Goal: Information Seeking & Learning: Learn about a topic

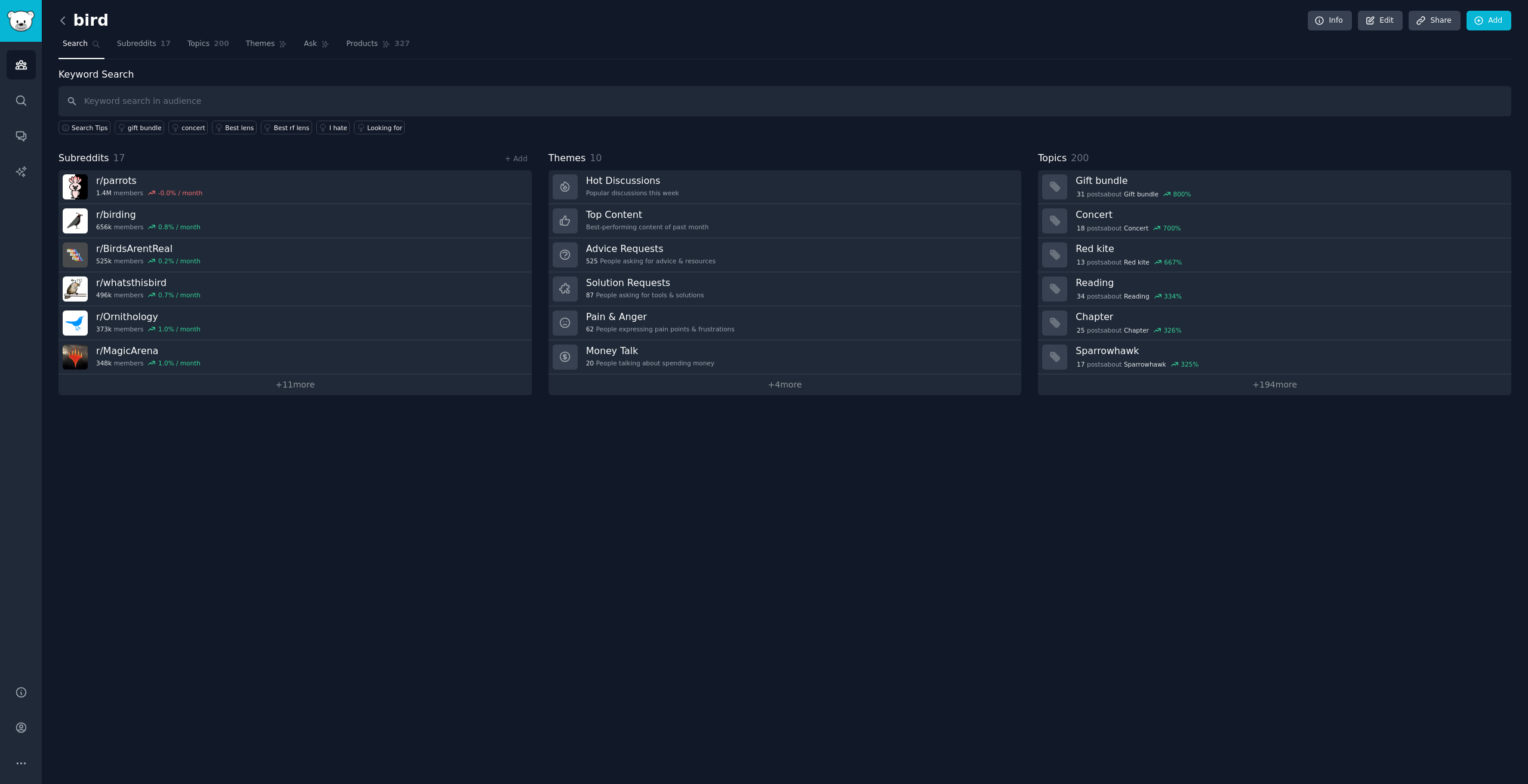
click at [66, 17] on icon at bounding box center [63, 20] width 12 height 12
click at [69, 17] on icon at bounding box center [63, 20] width 12 height 12
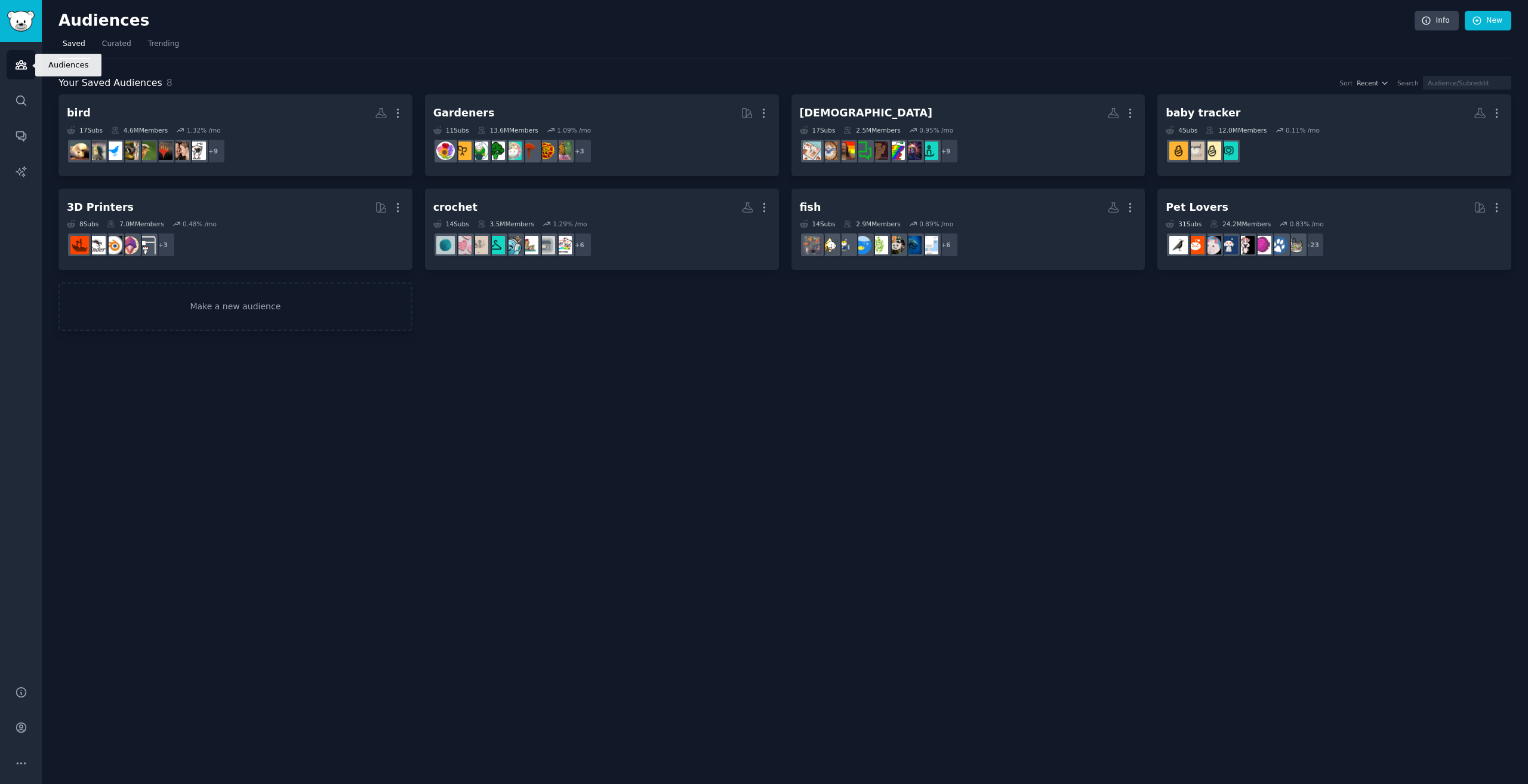
click at [24, 69] on icon "Sidebar" at bounding box center [21, 64] width 12 height 12
click at [21, 58] on link "Audiences" at bounding box center [21, 65] width 29 height 29
click at [98, 42] on link "Curated" at bounding box center [116, 47] width 38 height 25
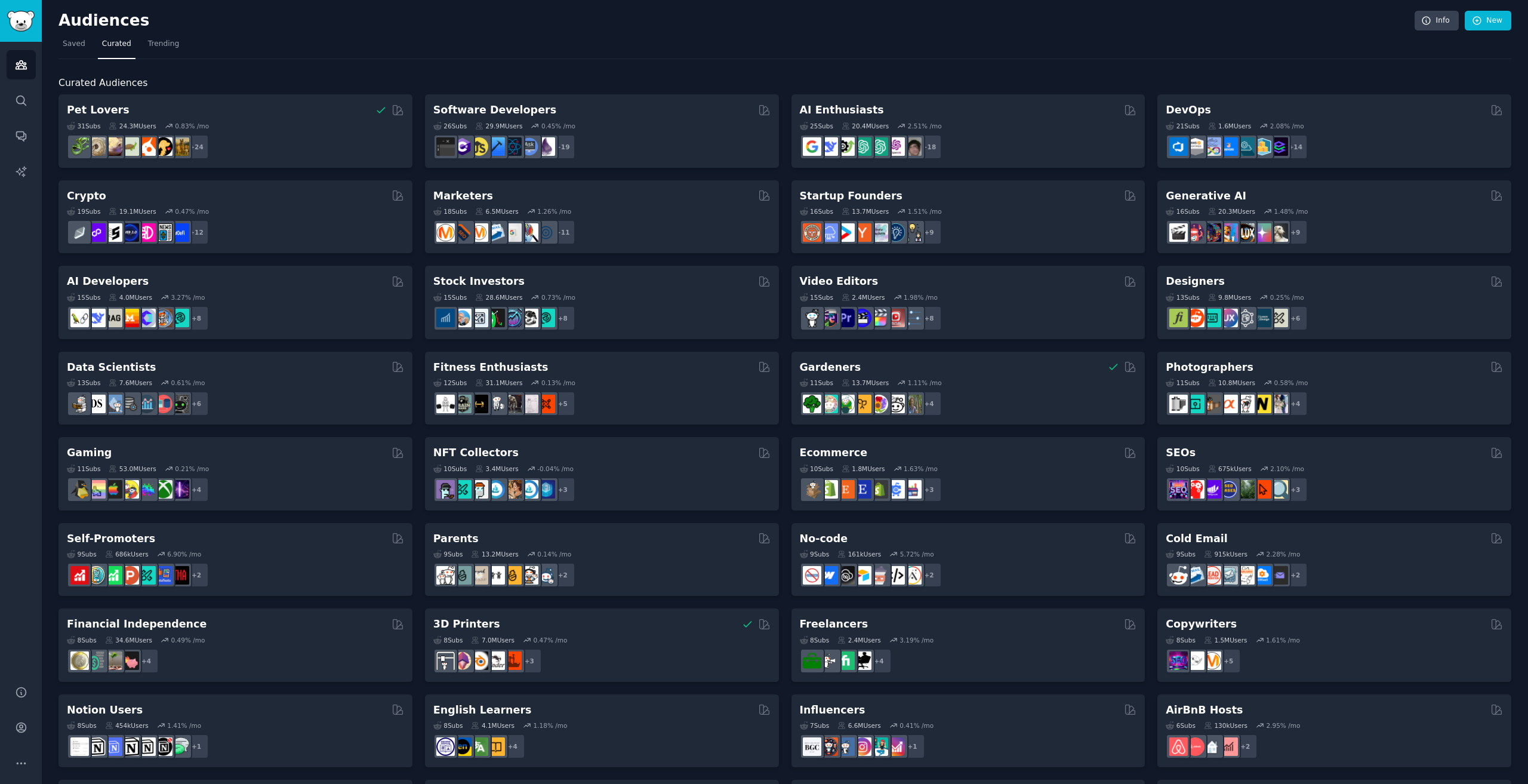
click at [89, 44] on nav "Saved Curated Trending" at bounding box center [785, 47] width 1453 height 25
click at [80, 44] on span "Saved" at bounding box center [74, 44] width 23 height 11
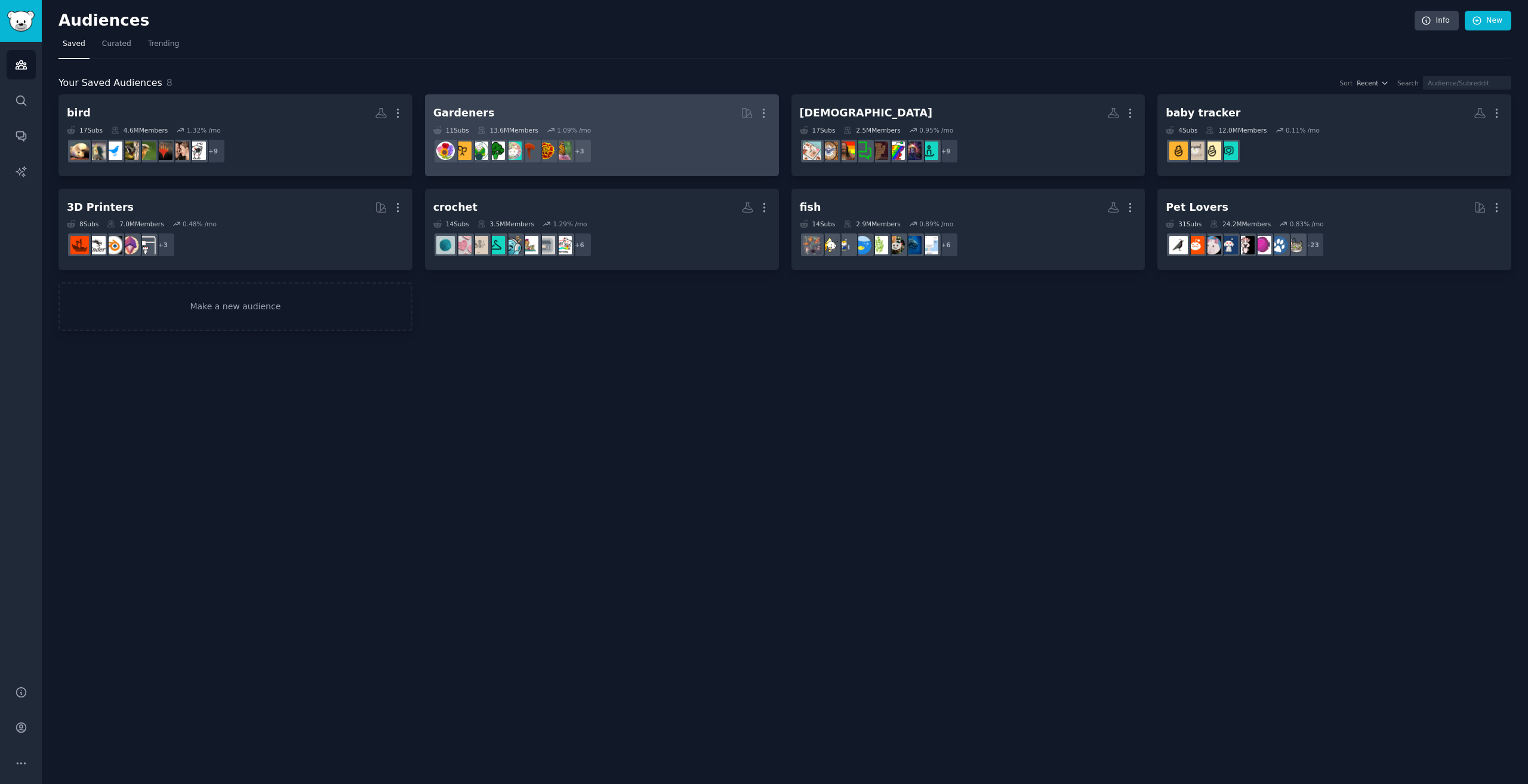
click at [517, 120] on h2 "Gardeners More" at bounding box center [602, 113] width 337 height 21
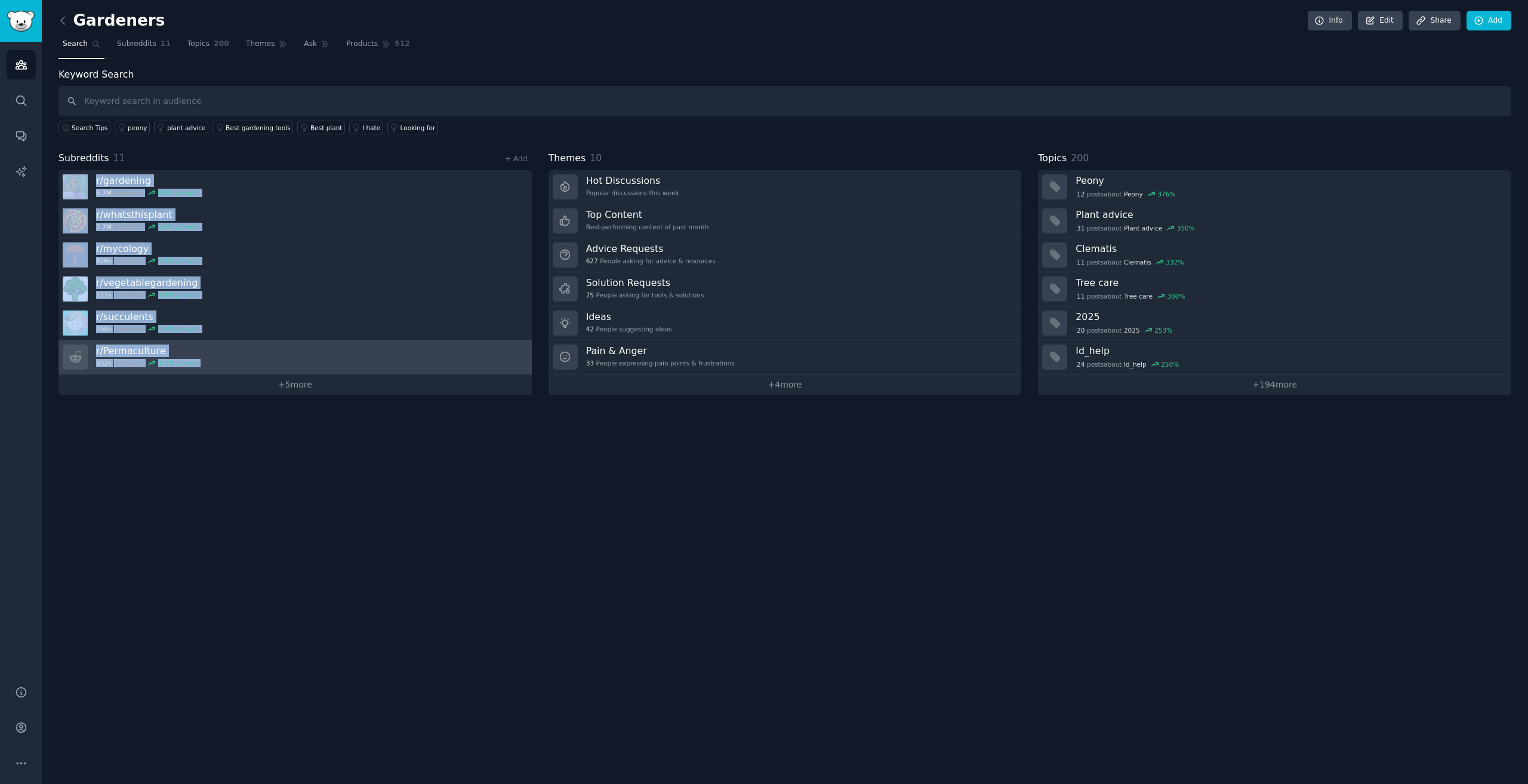
drag, startPoint x: 55, startPoint y: 165, endPoint x: 225, endPoint y: 361, distance: 259.5
click at [225, 361] on div "Gardeners Info Edit Share Add Search Subreddits 11 Topics 200 Themes Ask Produc…" at bounding box center [785, 392] width 1487 height 784
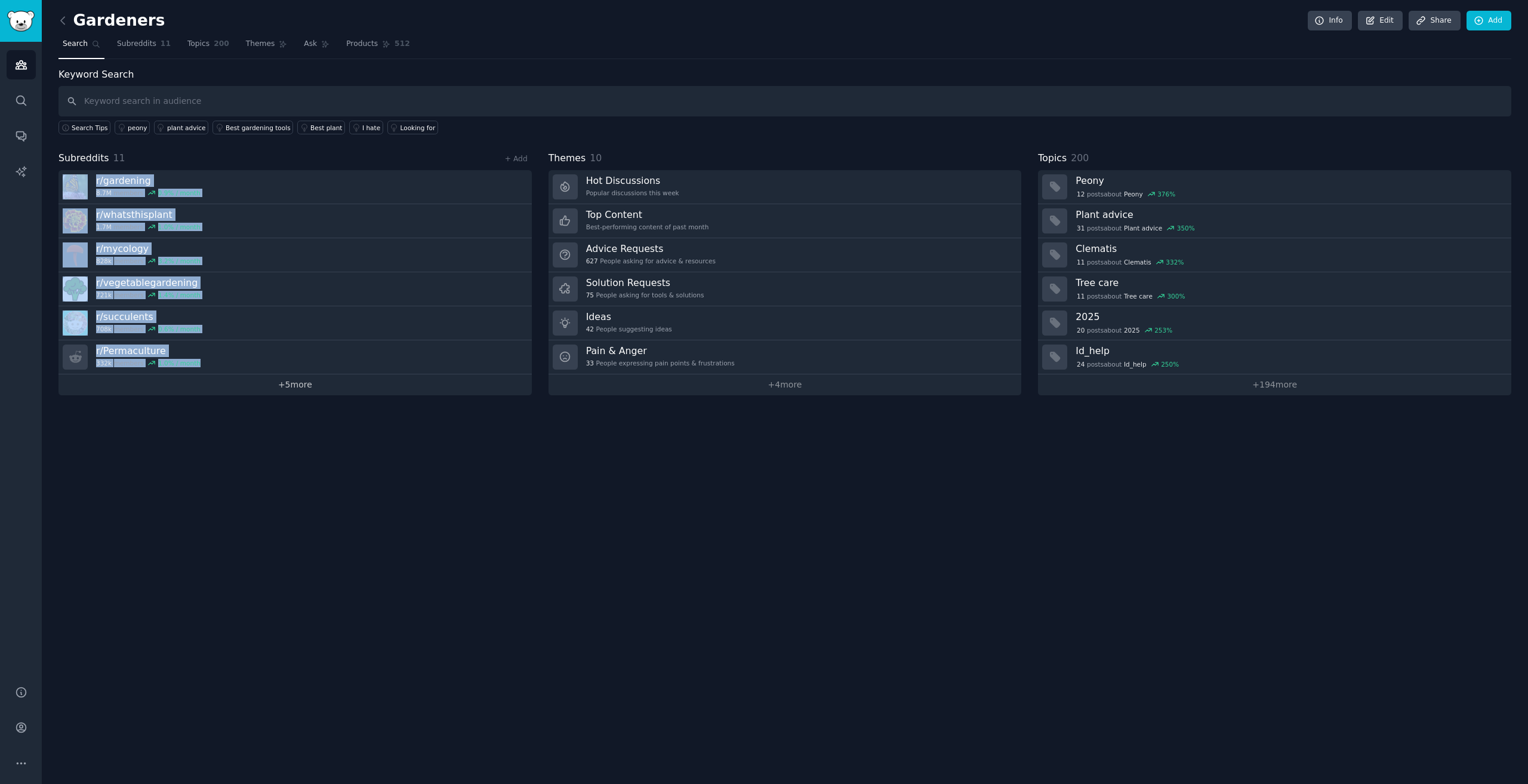
click at [286, 387] on link "+ 5 more" at bounding box center [295, 385] width 474 height 21
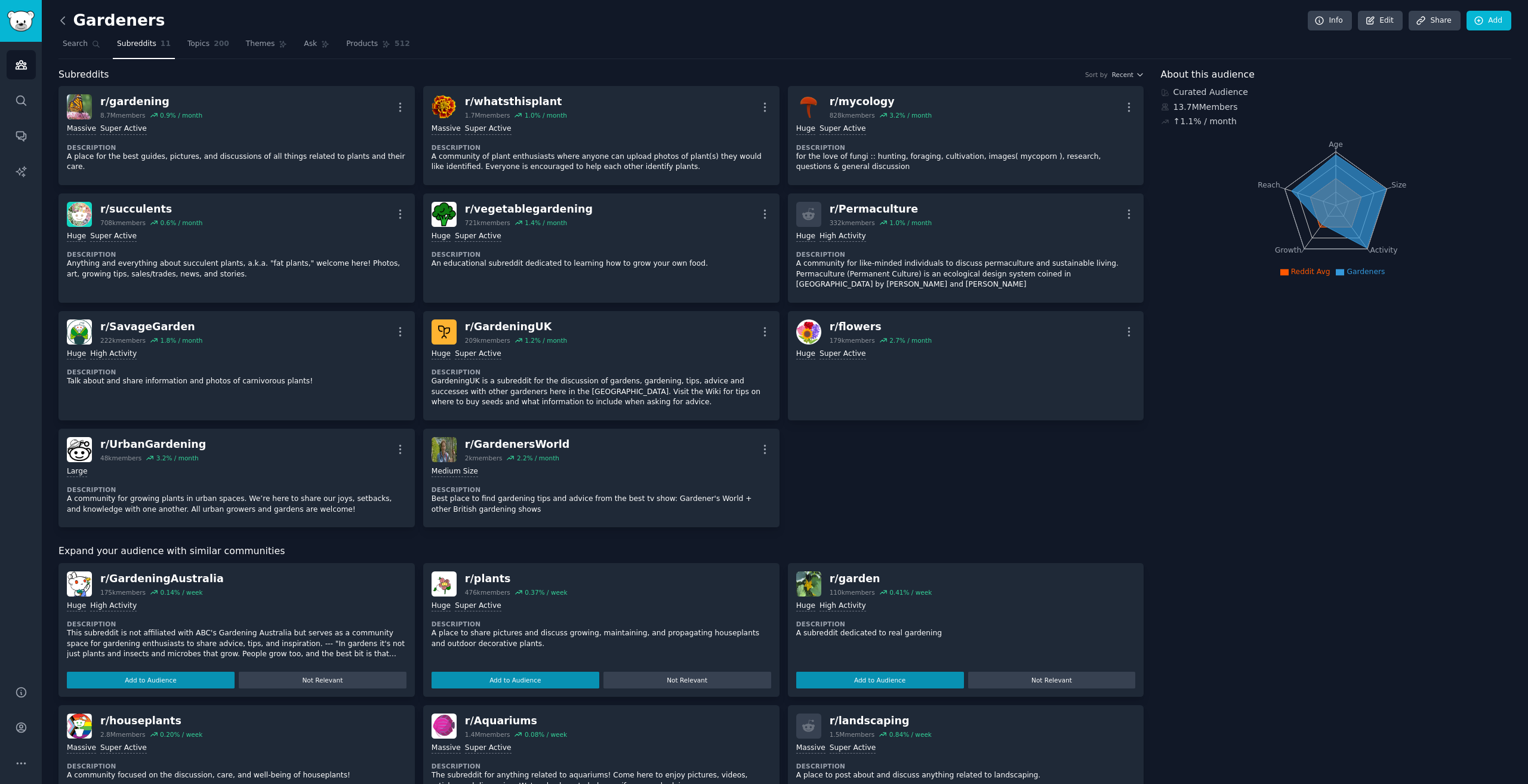
click at [64, 23] on icon at bounding box center [63, 20] width 4 height 7
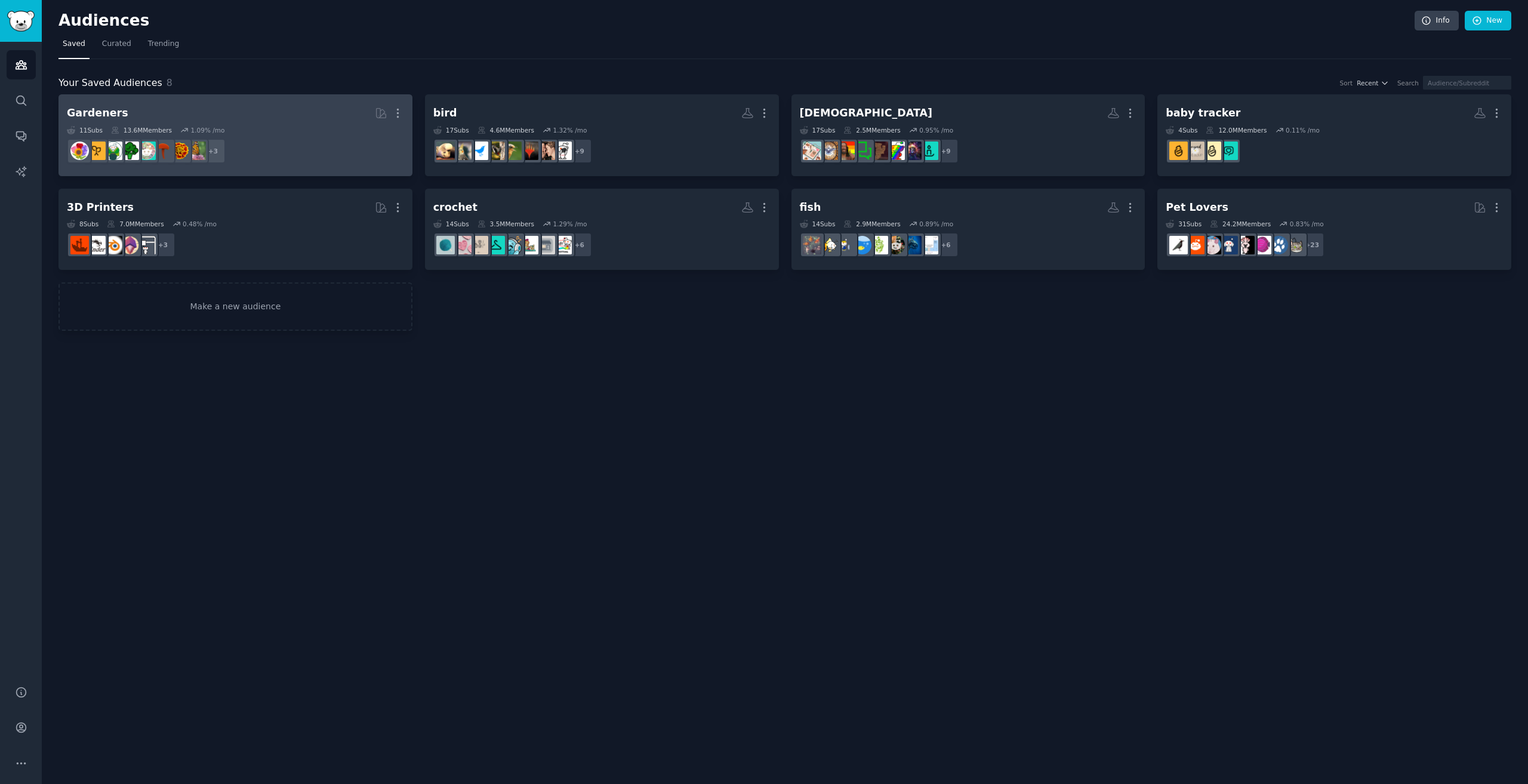
click at [305, 126] on div "11 Sub s 13.6M Members 1.09 % /mo" at bounding box center [235, 130] width 337 height 8
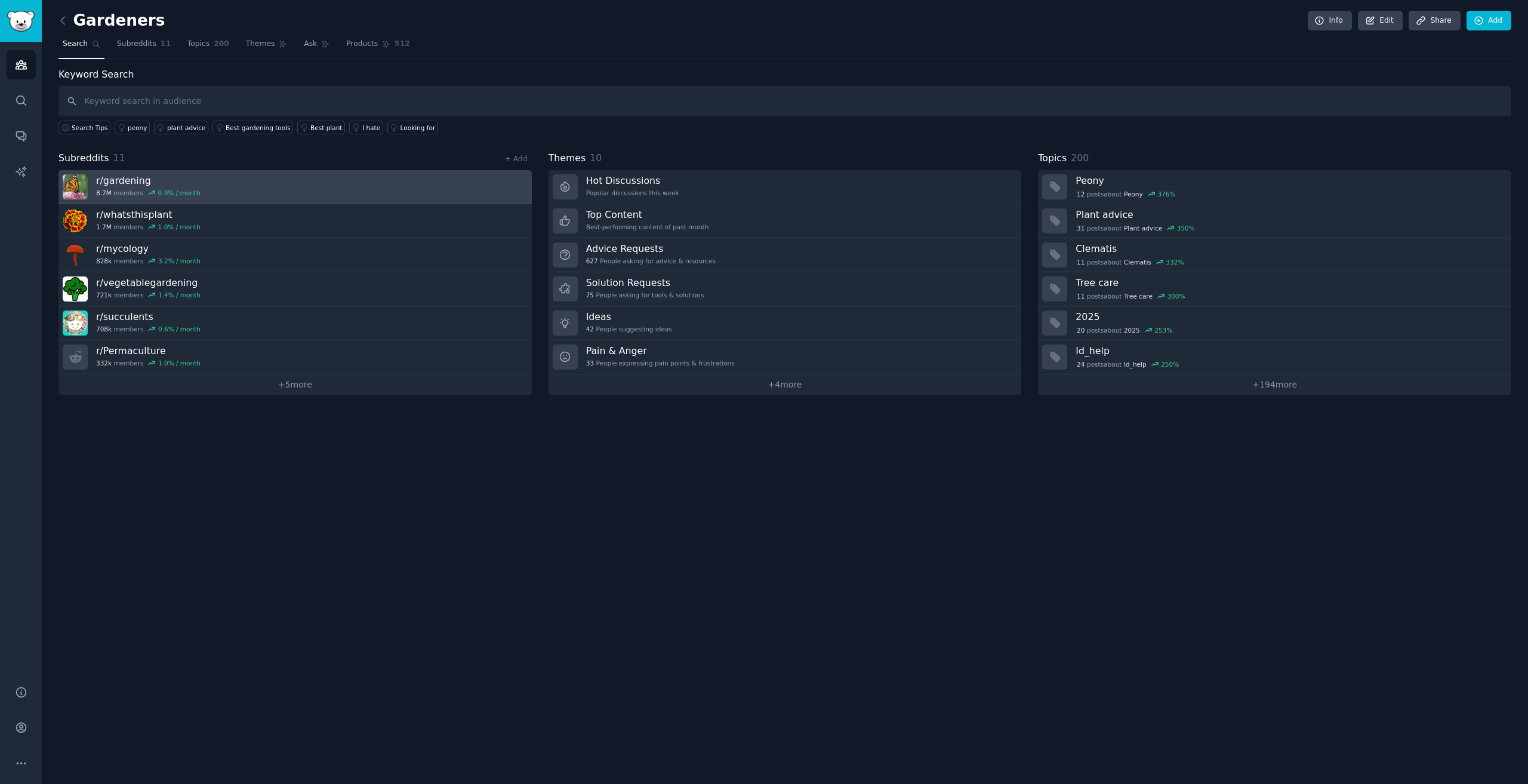
click at [250, 172] on link "r/ gardening 8.7M members 0.9 % / month" at bounding box center [295, 187] width 474 height 34
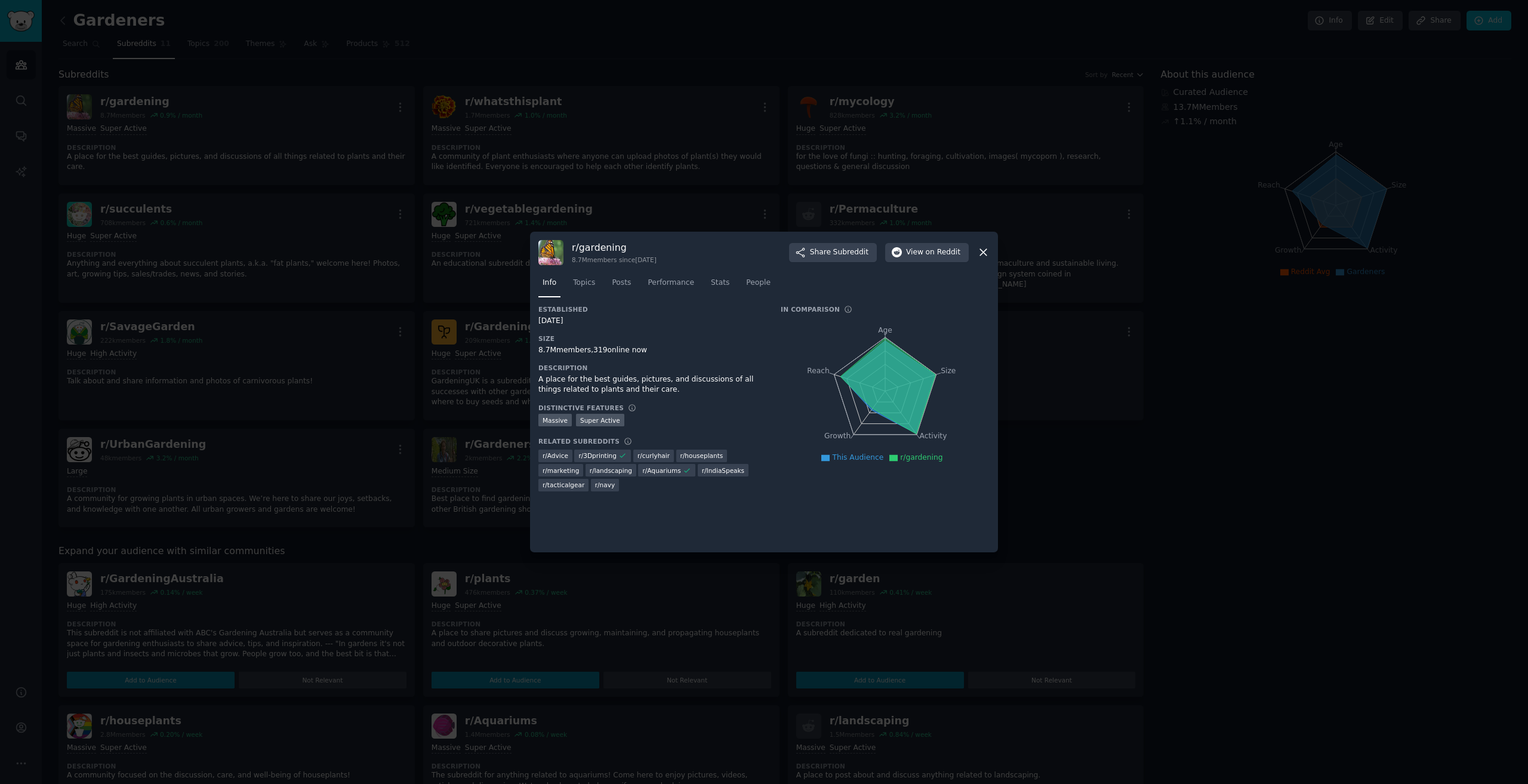
click at [697, 607] on div at bounding box center [764, 392] width 1528 height 784
click at [981, 251] on icon at bounding box center [983, 252] width 12 height 12
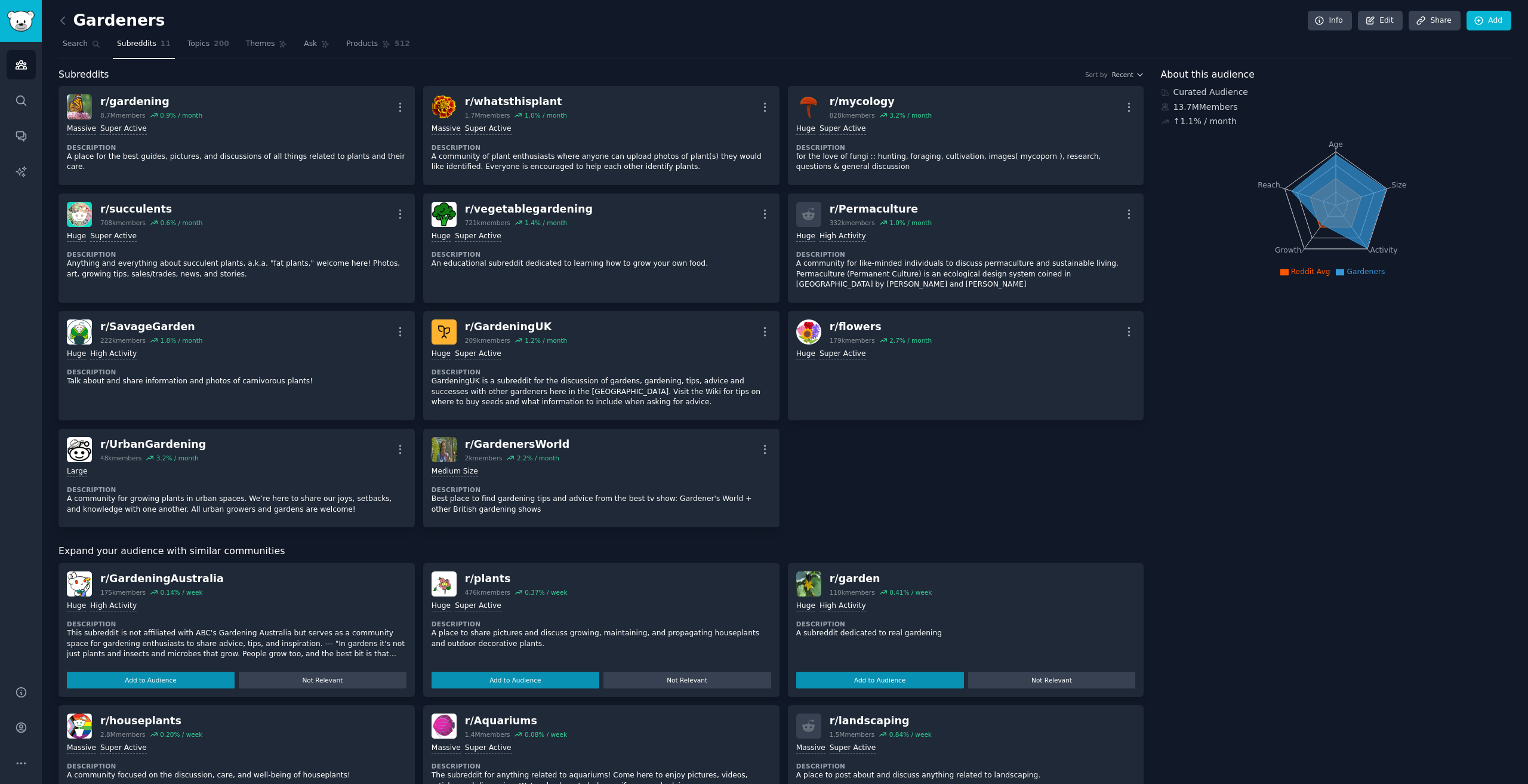
click at [140, 47] on span "Subreddits" at bounding box center [136, 44] width 39 height 11
click at [65, 13] on link at bounding box center [65, 21] width 15 height 19
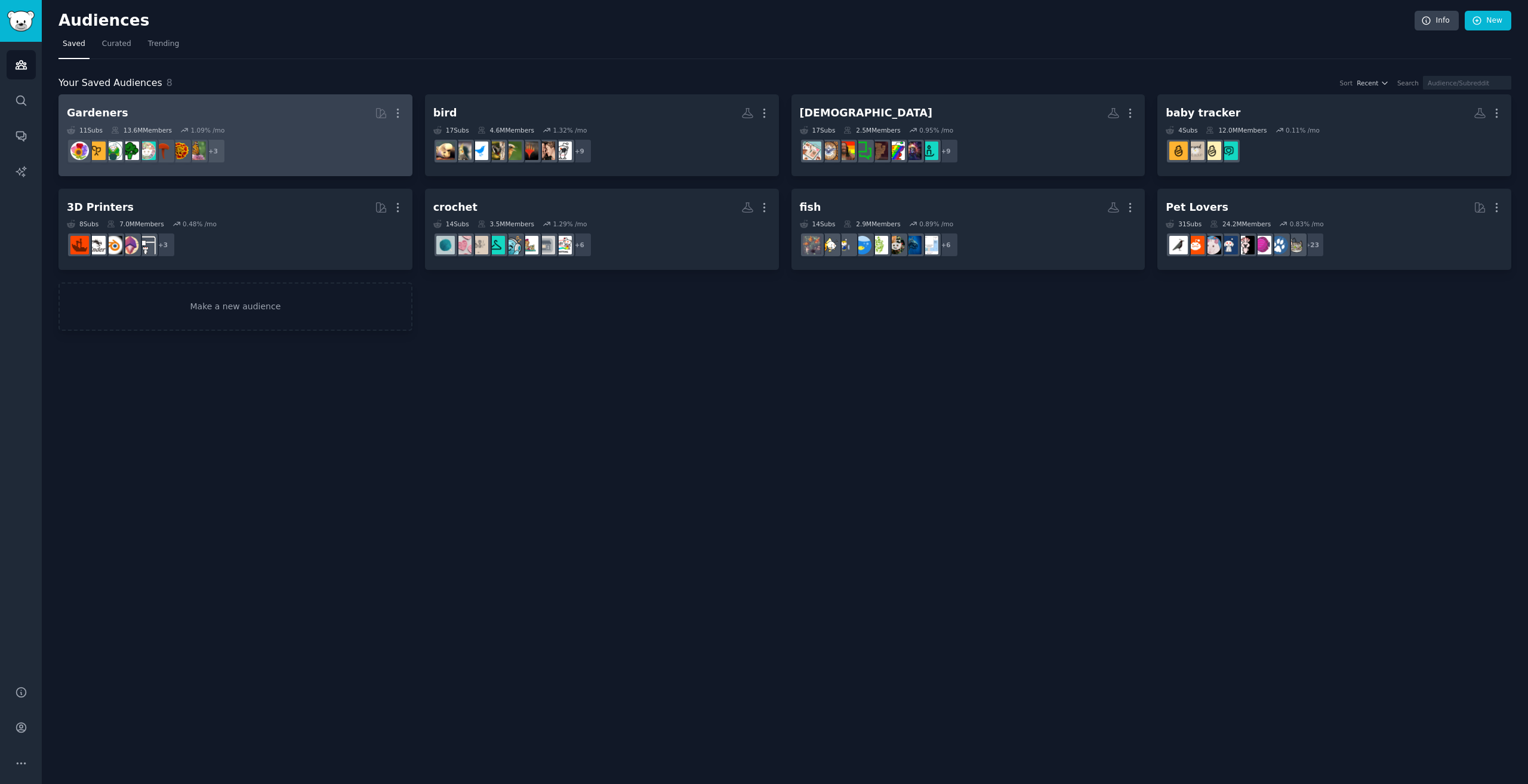
click at [312, 111] on h2 "Gardeners More" at bounding box center [235, 113] width 337 height 21
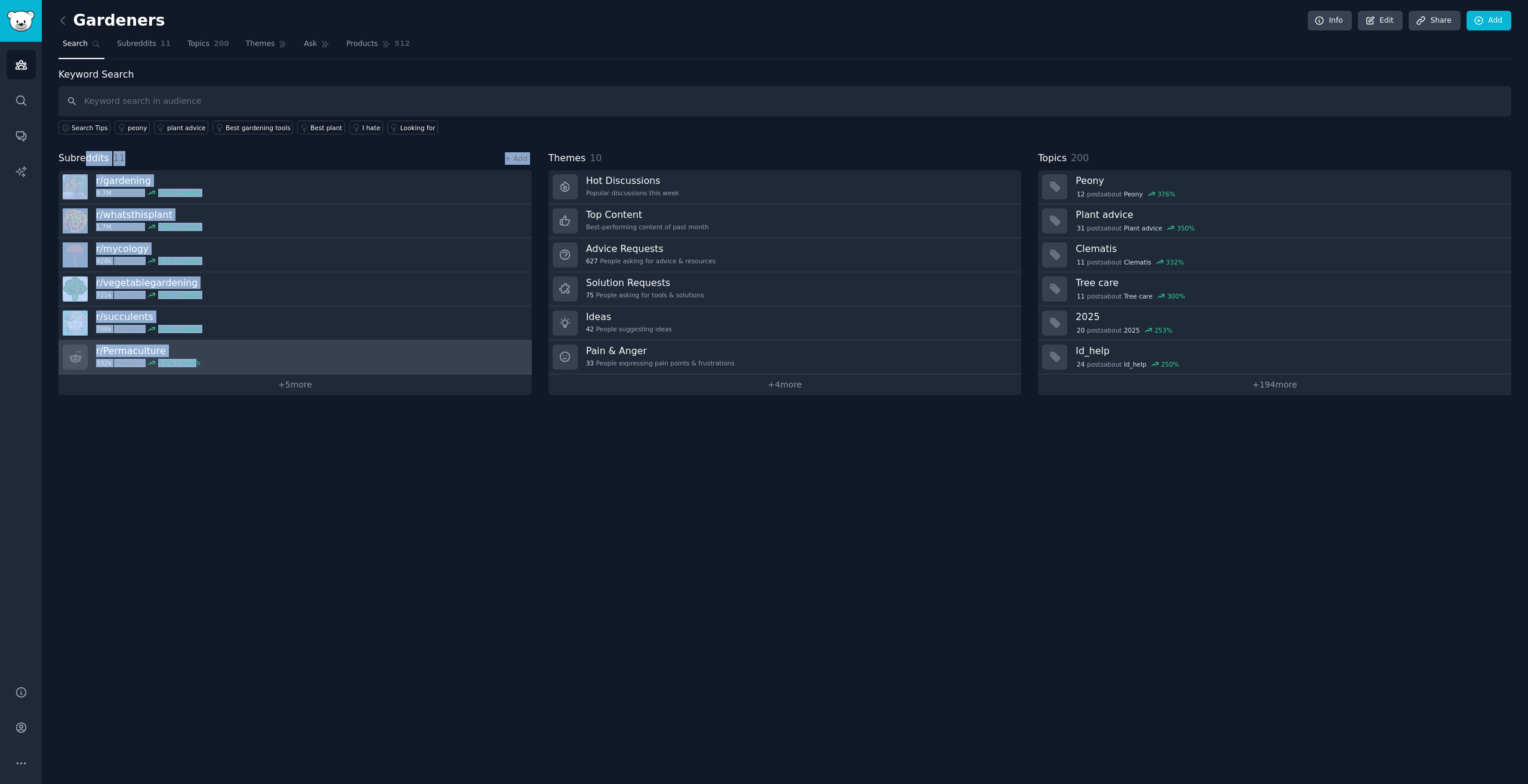
drag, startPoint x: 85, startPoint y: 162, endPoint x: 193, endPoint y: 356, distance: 222.0
click at [193, 356] on div "Subreddits 11 + Add r/ gardening 8.7M members 0.9 % / month r/ whatsthisplant 1…" at bounding box center [295, 272] width 474 height 244
drag, startPoint x: 50, startPoint y: 145, endPoint x: 219, endPoint y: 364, distance: 276.6
click at [219, 364] on div "Gardeners Info Edit Share Add Search Subreddits 11 Topics 200 Themes Ask Produc…" at bounding box center [785, 392] width 1487 height 784
copy div "Subreddits 11 + Add r/ gardening 8.7M members 0.9 % / month r/ whatsthisplant 1…"
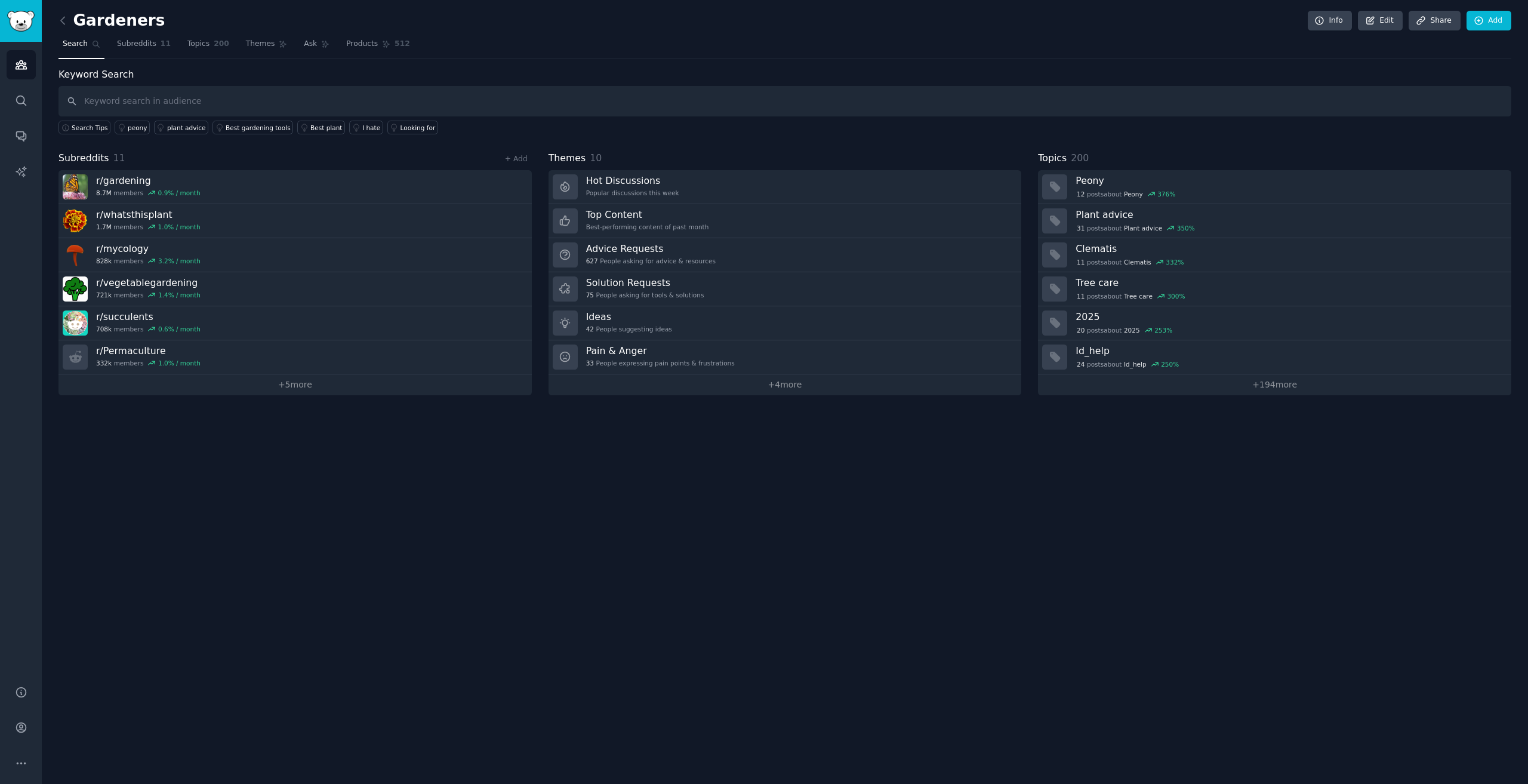
click at [642, 653] on div "Gardeners Info Edit Share Add Search Subreddits 11 Topics 200 Themes Ask Produc…" at bounding box center [785, 392] width 1487 height 784
click at [279, 385] on link "+ 5 more" at bounding box center [295, 385] width 474 height 21
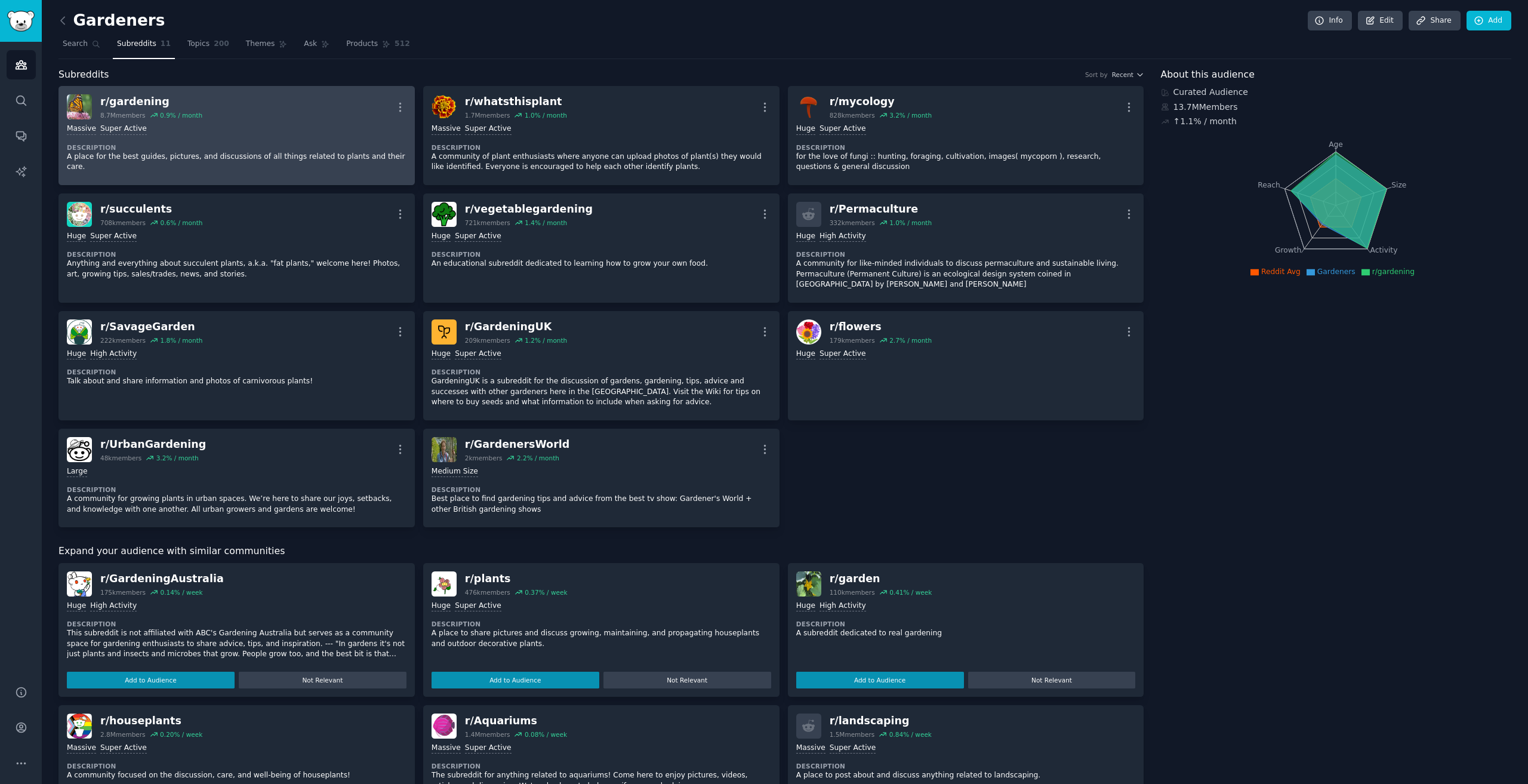
click at [166, 98] on div "r/ gardening" at bounding box center [151, 102] width 102 height 15
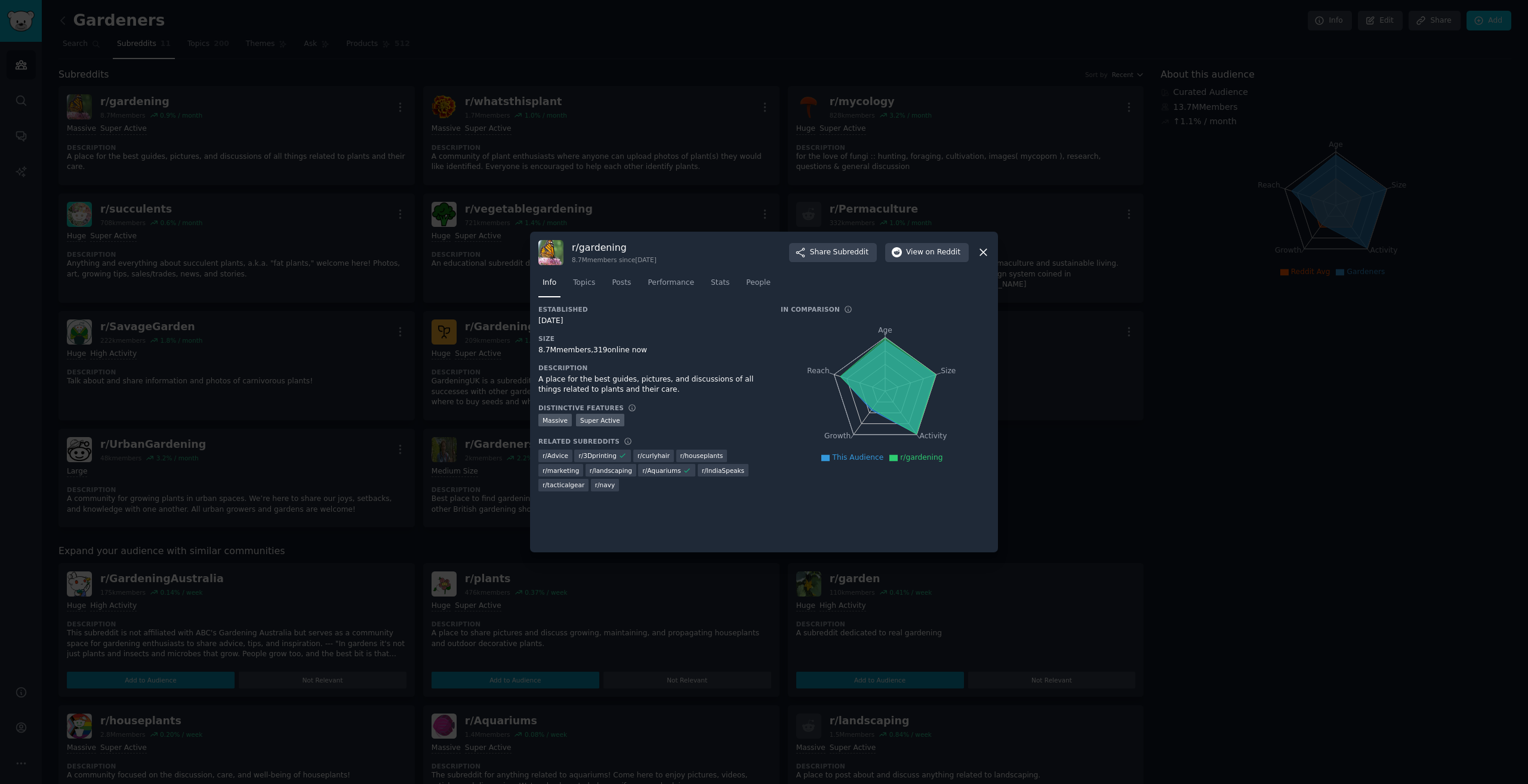
click at [979, 256] on icon at bounding box center [983, 252] width 12 height 12
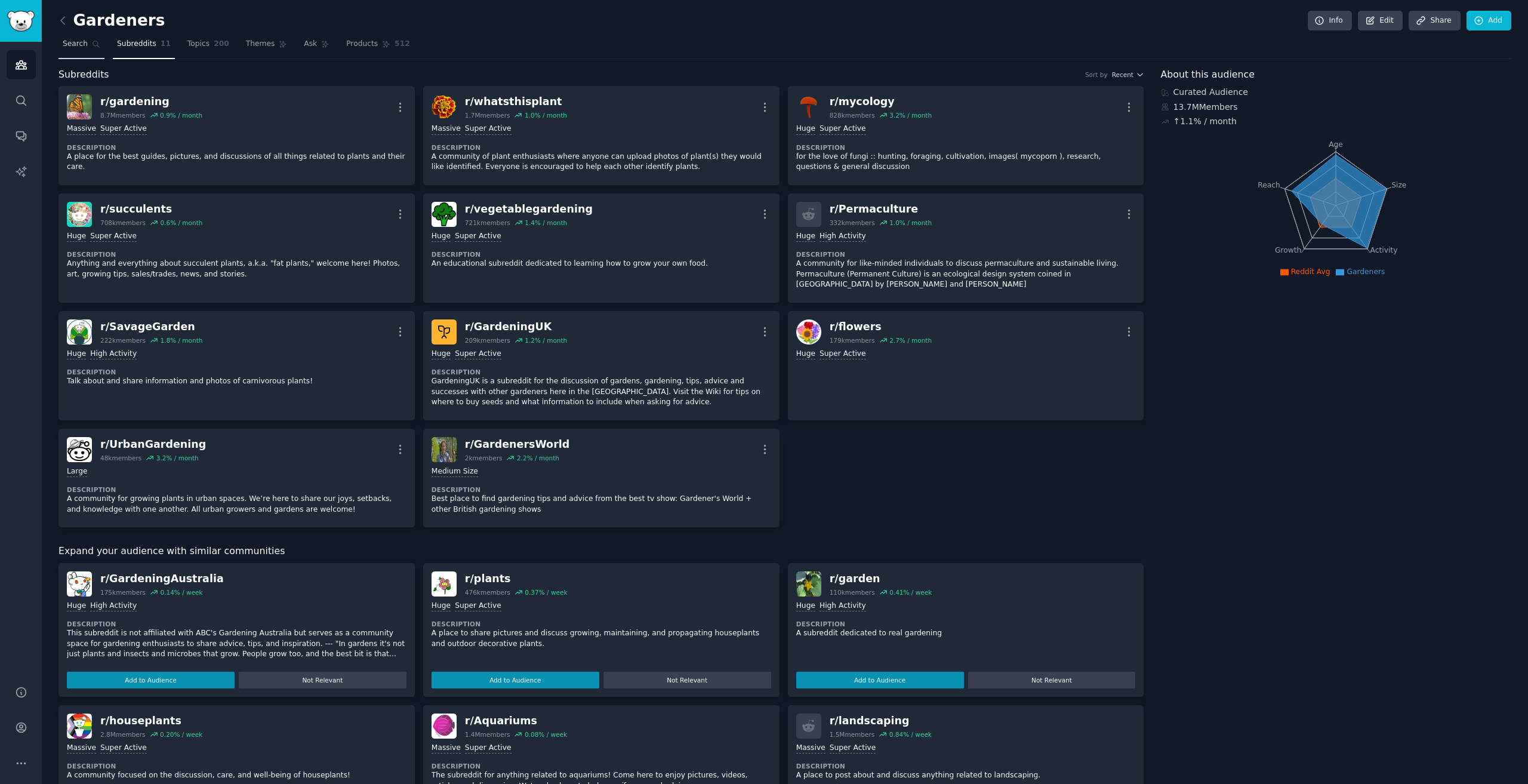
click at [84, 50] on link "Search" at bounding box center [81, 47] width 46 height 25
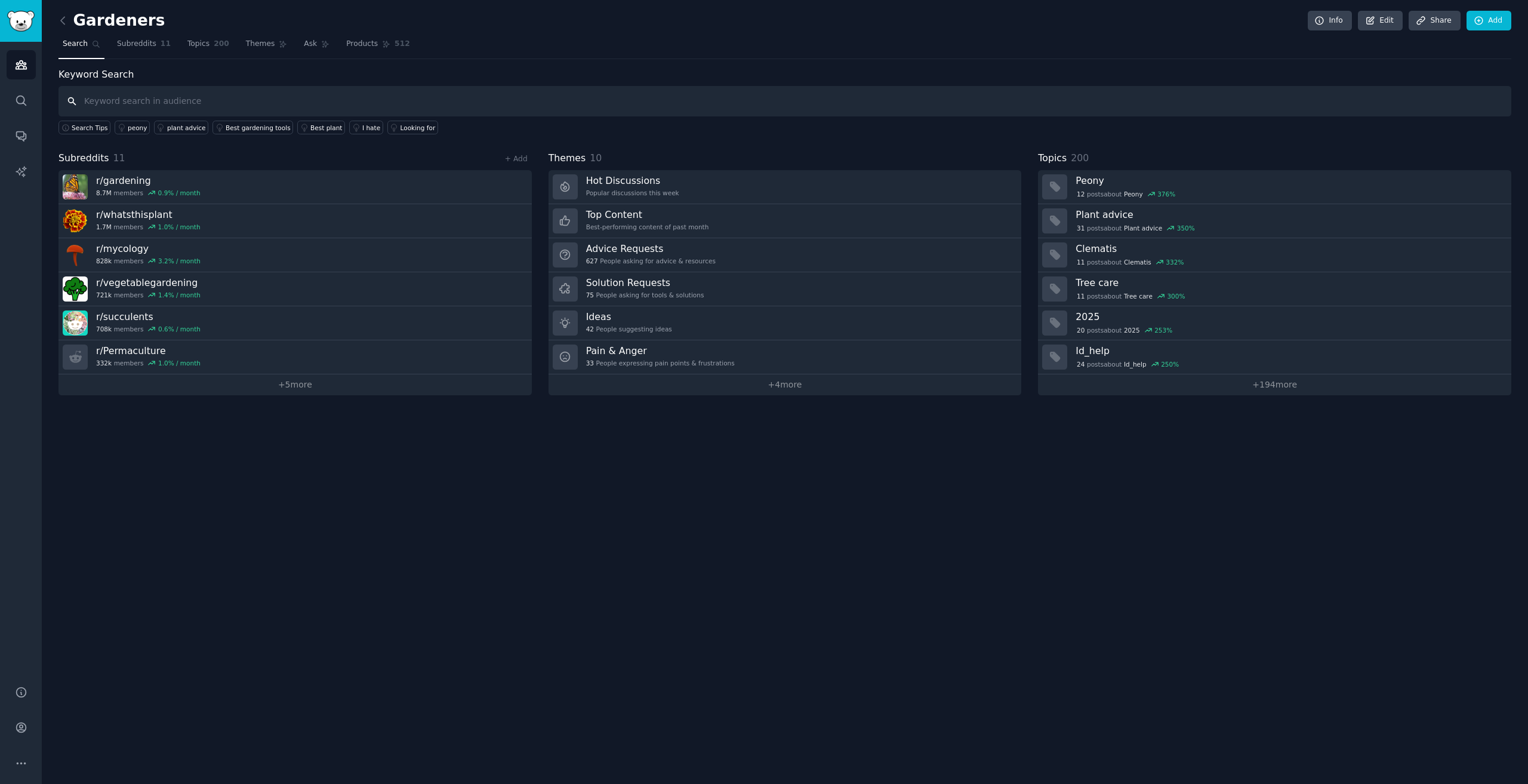
click at [287, 100] on input "text" at bounding box center [785, 101] width 1453 height 30
click at [84, 98] on input "houseplant" at bounding box center [785, 101] width 1453 height 30
type input "r/houseplant"
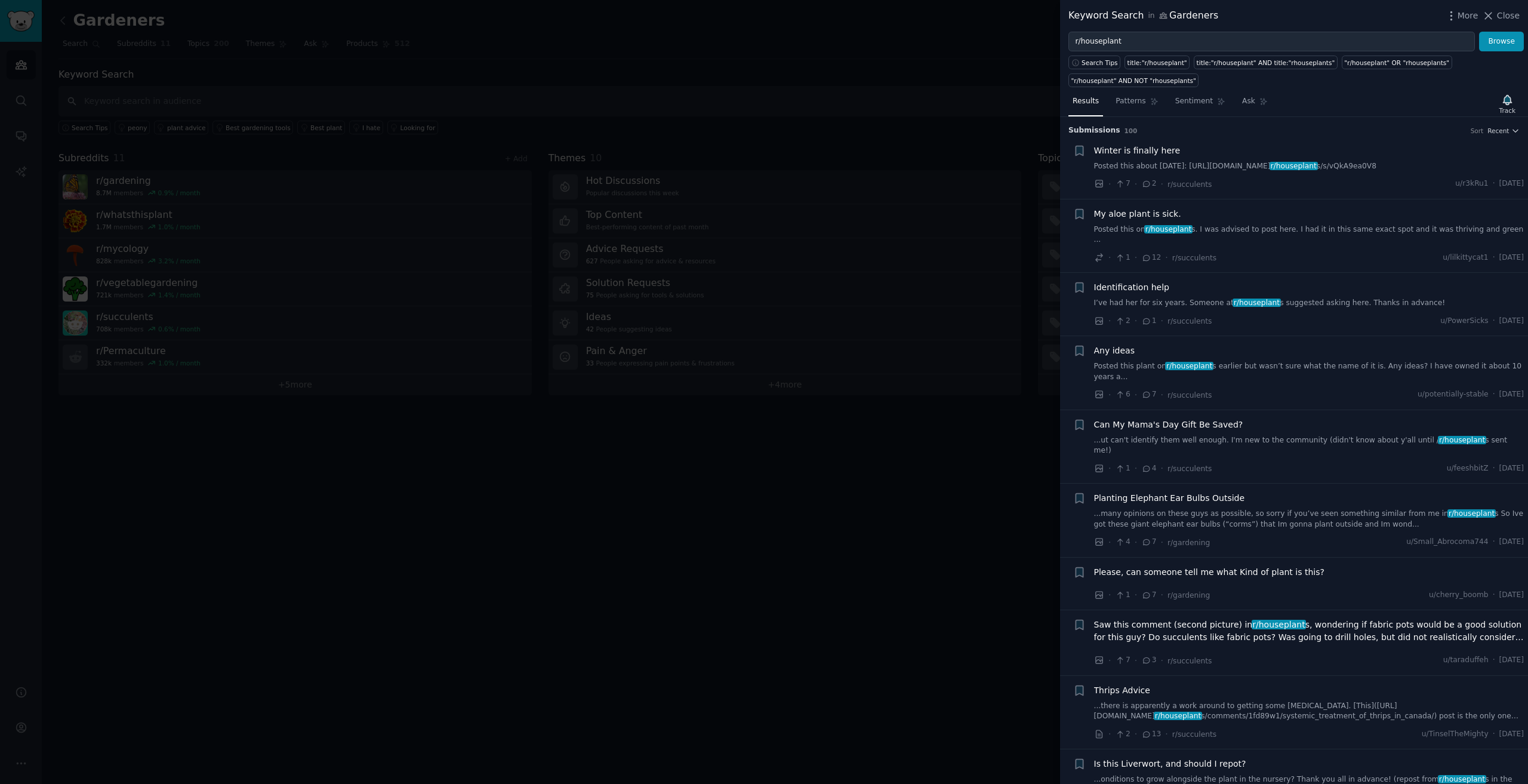
click at [944, 54] on div at bounding box center [764, 392] width 1528 height 784
